Goal: Information Seeking & Learning: Find specific fact

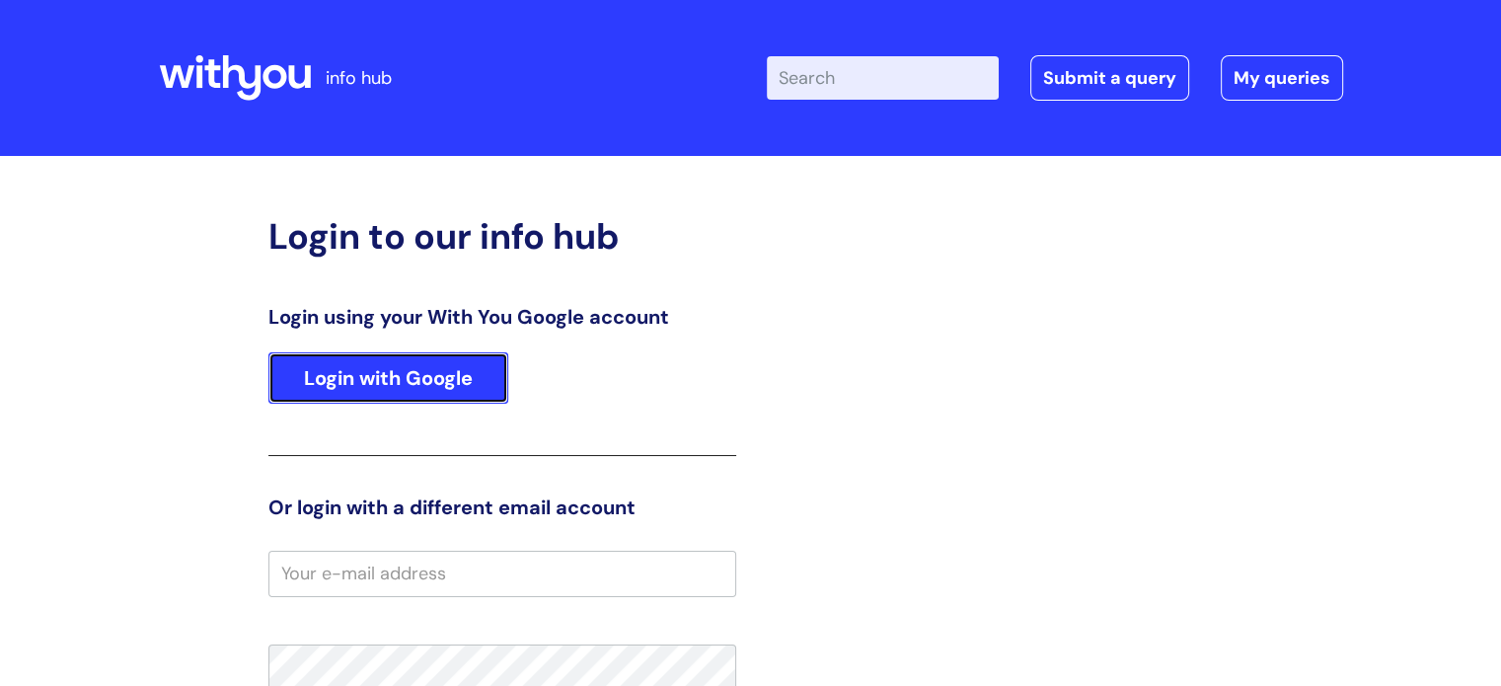
click at [410, 370] on link "Login with Google" at bounding box center [388, 377] width 240 height 51
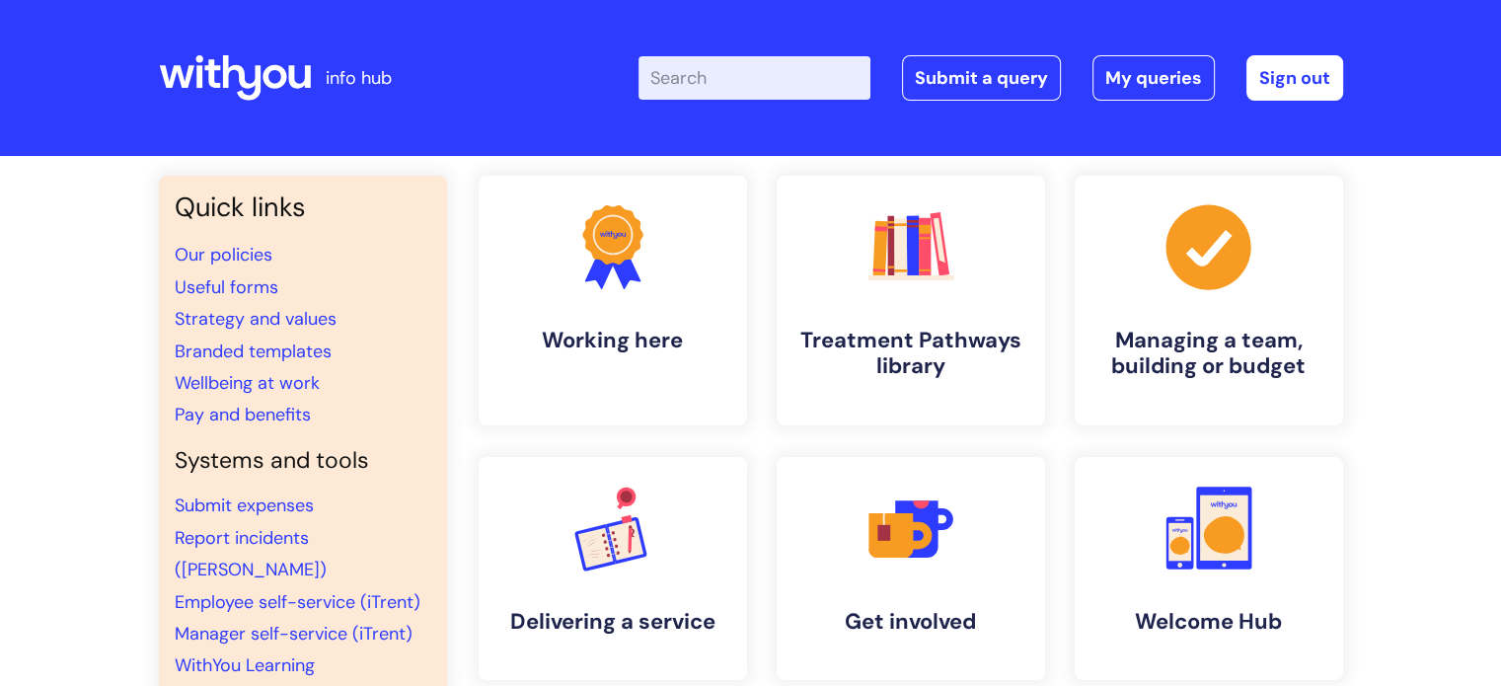
click at [733, 82] on input "Enter your search term here..." at bounding box center [755, 77] width 232 height 43
type input "amazon"
click button "Search" at bounding box center [0, 0] width 0 height 0
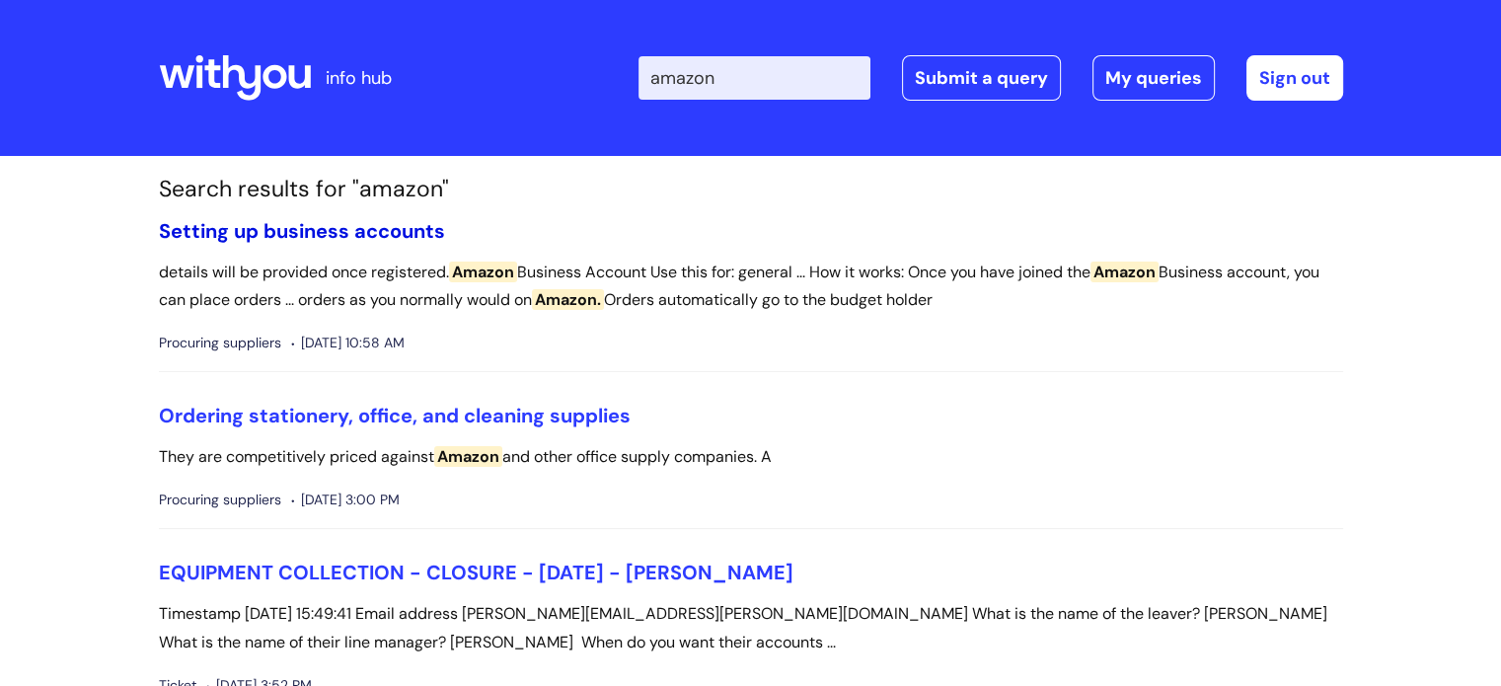
click at [193, 226] on link "Setting up business accounts" at bounding box center [302, 231] width 286 height 26
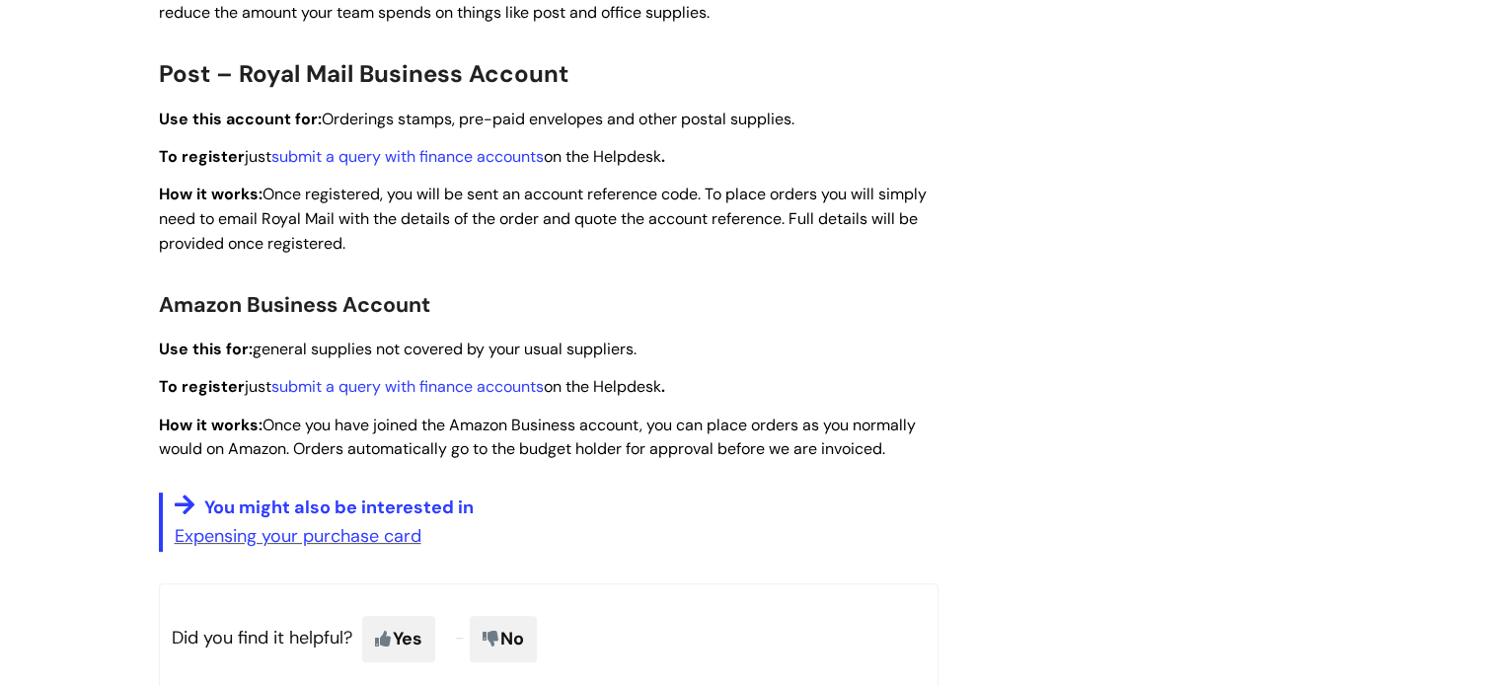
scroll to position [592, 0]
